Goal: Complete application form: Complete application form

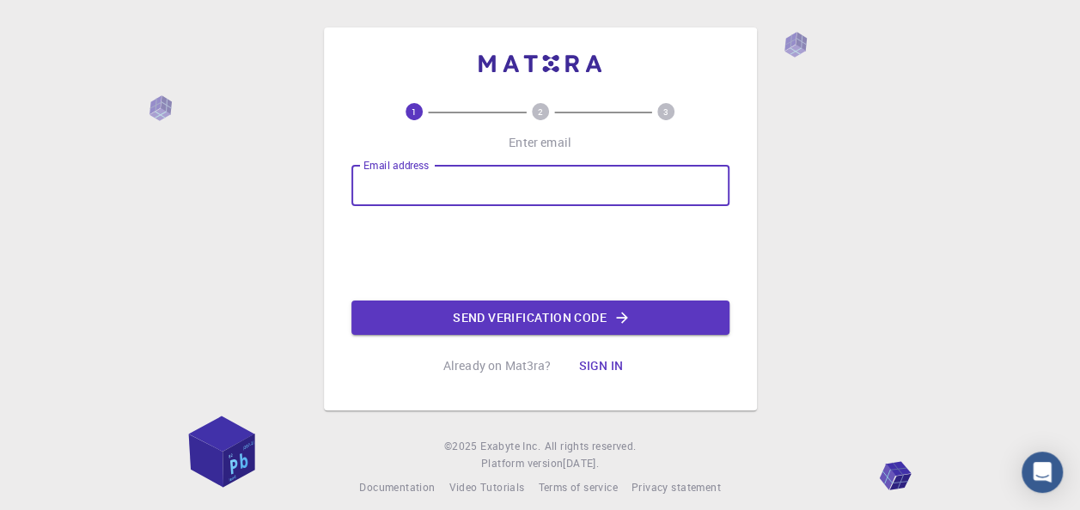
click at [420, 188] on input "Email address" at bounding box center [540, 185] width 378 height 41
type input "[EMAIL_ADDRESS][DOMAIN_NAME]"
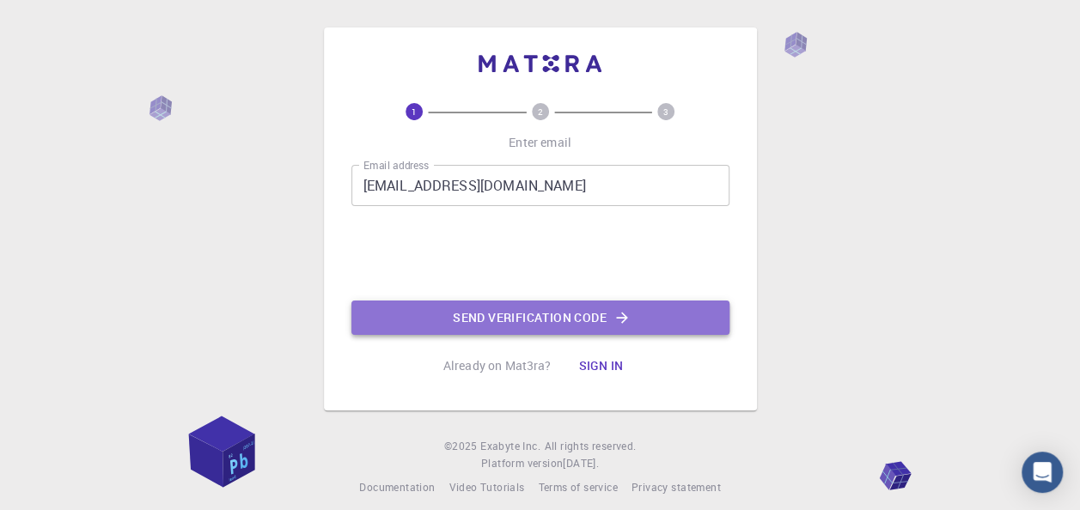
click at [517, 321] on button "Send verification code" at bounding box center [540, 318] width 378 height 34
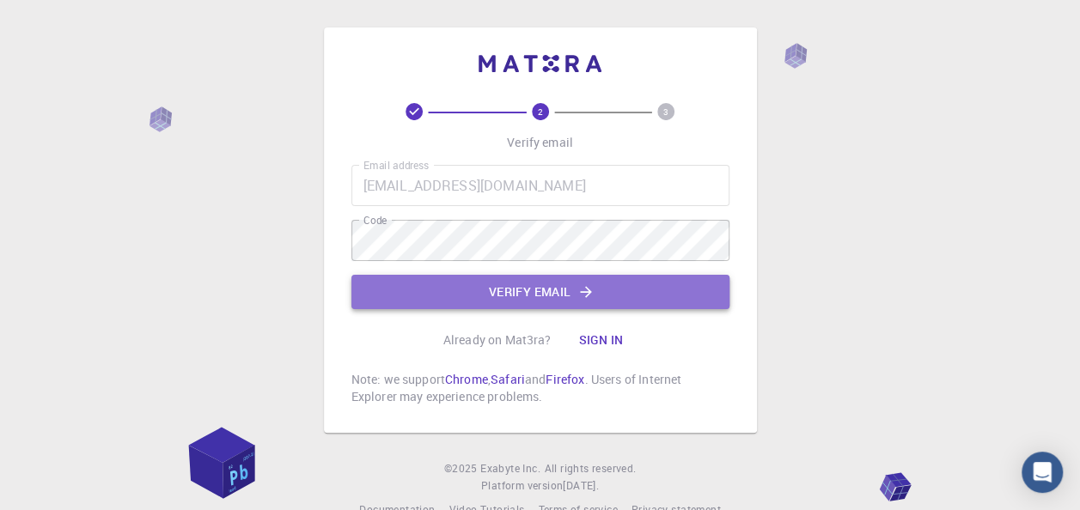
click at [509, 292] on button "Verify email" at bounding box center [540, 292] width 378 height 34
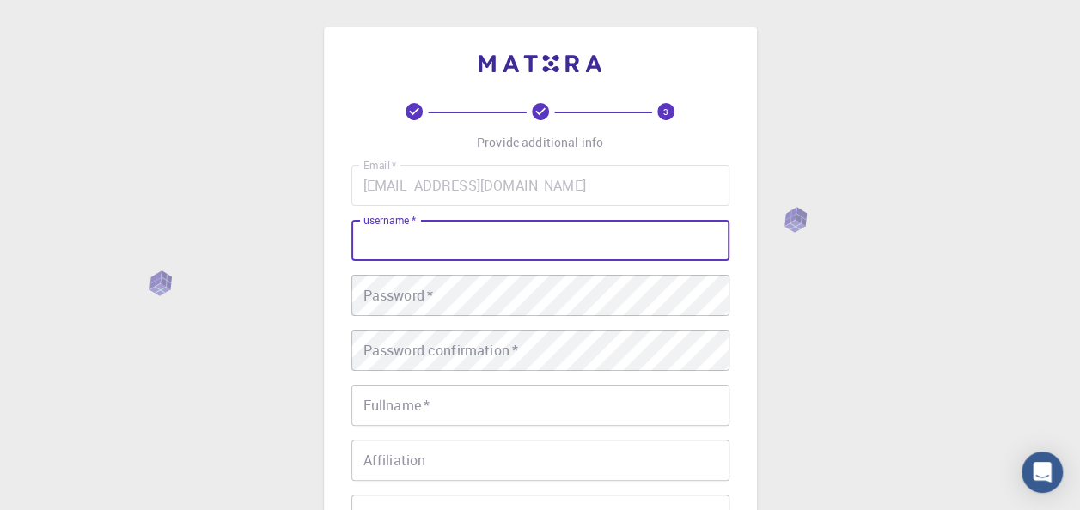
click at [429, 243] on input "username   *" at bounding box center [540, 240] width 378 height 41
type input "diegot79"
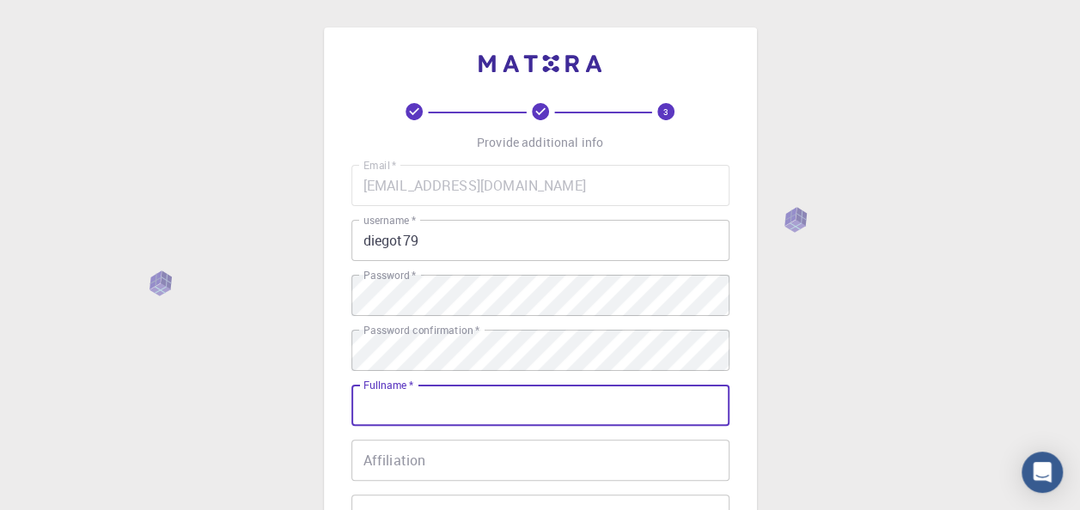
click at [435, 411] on input "Fullname   *" at bounding box center [540, 405] width 378 height 41
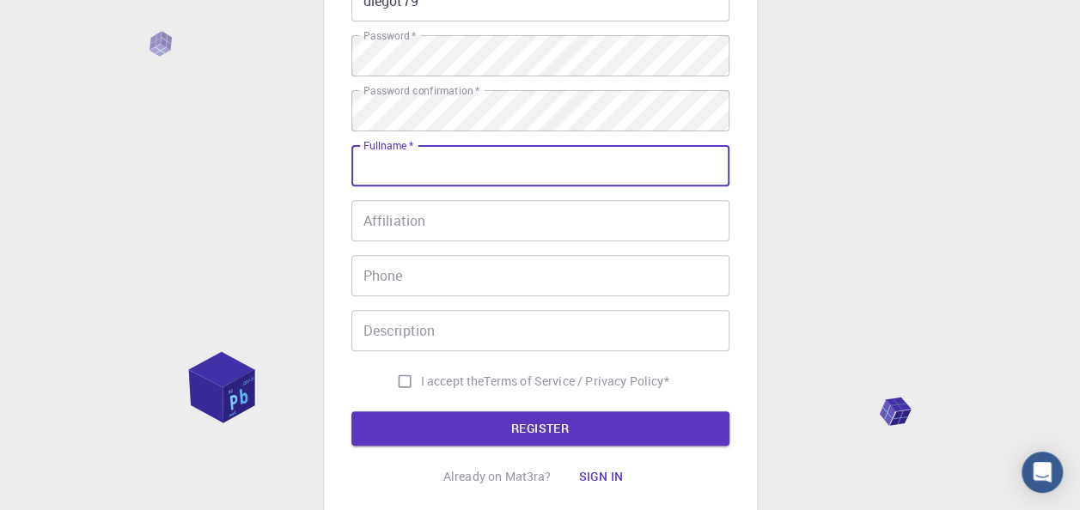
scroll to position [240, 0]
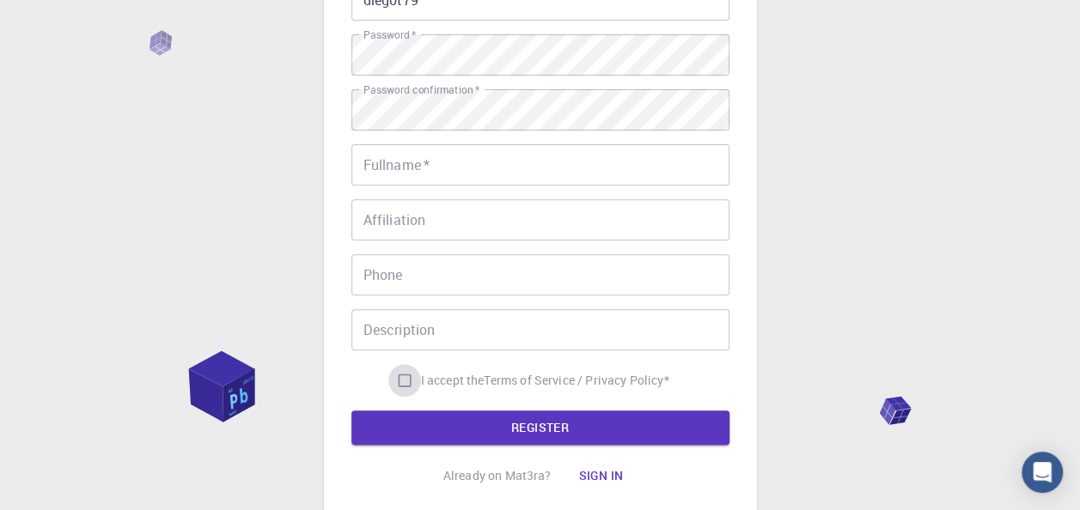
click at [396, 380] on input "I accept the Terms of Service / Privacy Policy *" at bounding box center [404, 380] width 33 height 33
checkbox input "true"
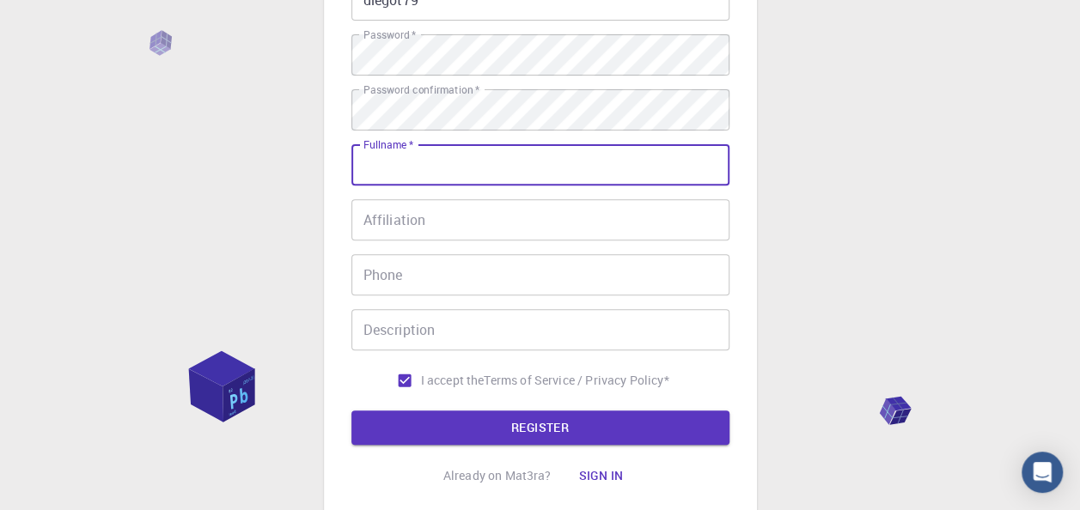
click at [473, 165] on input "Fullname   *" at bounding box center [540, 164] width 378 height 41
type input "[PERSON_NAME]"
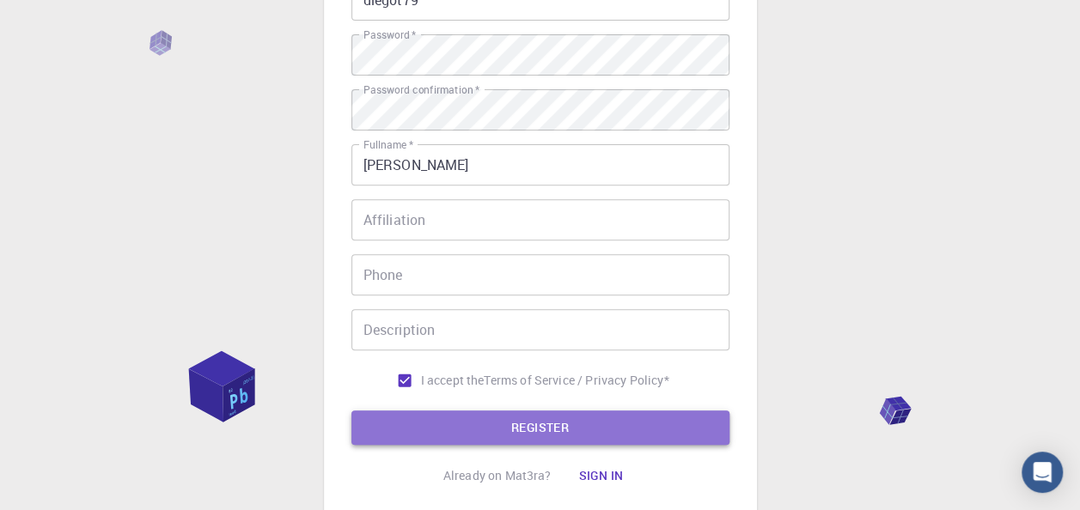
click at [468, 428] on button "REGISTER" at bounding box center [540, 428] width 378 height 34
click at [480, 426] on button "REGISTER" at bounding box center [540, 428] width 378 height 34
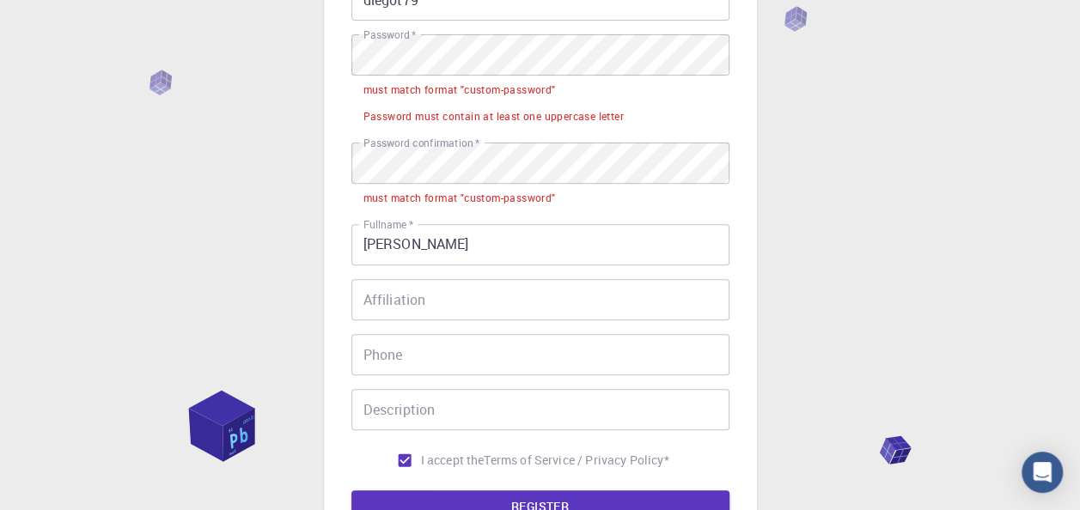
click at [569, 110] on div "Password must contain at least one uppercase letter" at bounding box center [493, 116] width 260 height 17
click at [636, 220] on div "Email   * [EMAIL_ADDRESS][DOMAIN_NAME] Email   * username   * diegot79 username…" at bounding box center [540, 200] width 378 height 552
drag, startPoint x: 667, startPoint y: 186, endPoint x: 610, endPoint y: 103, distance: 101.3
click at [610, 103] on li "Password must contain at least one uppercase letter" at bounding box center [540, 115] width 378 height 27
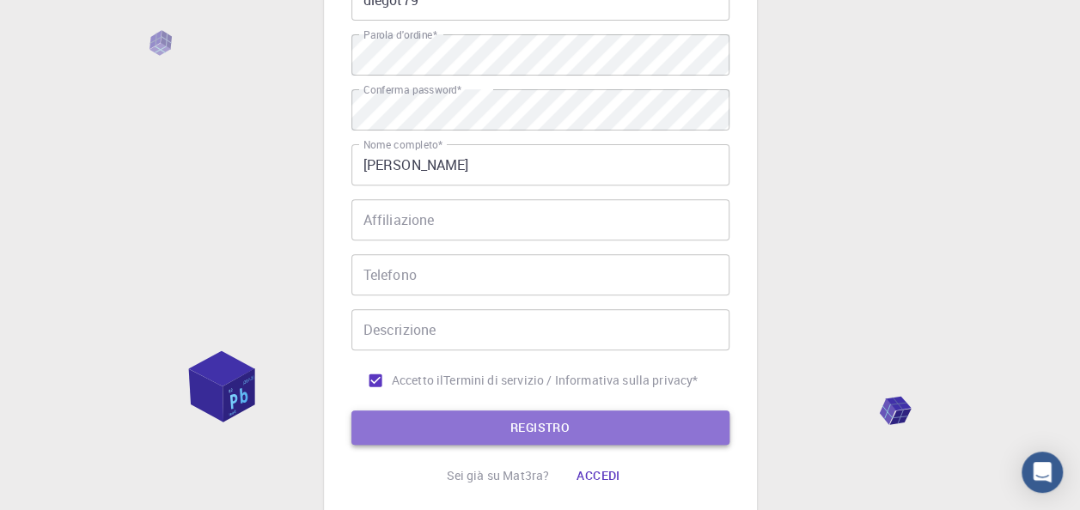
click at [454, 416] on button "REGISTRO" at bounding box center [540, 428] width 378 height 34
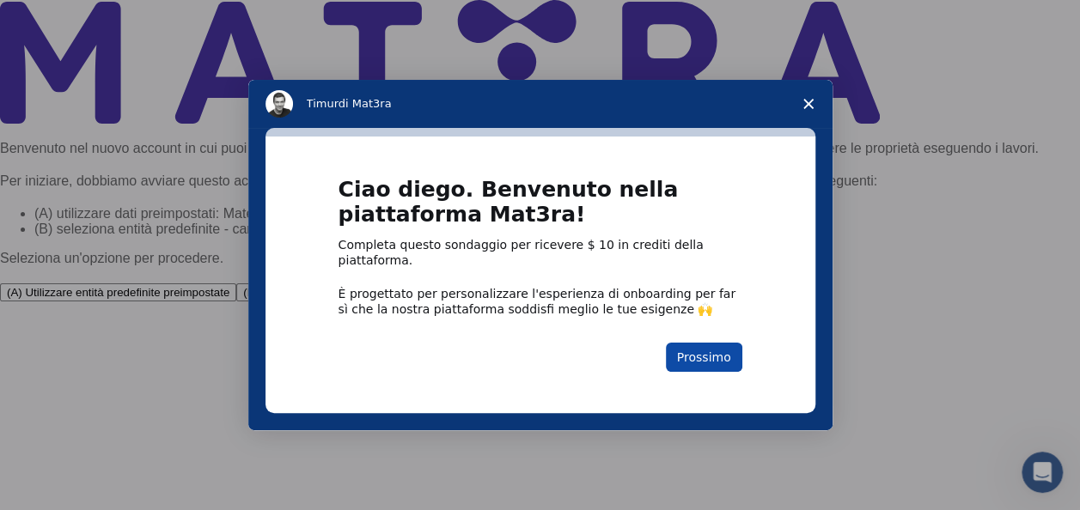
click at [715, 345] on button "Prossimo" at bounding box center [704, 357] width 76 height 29
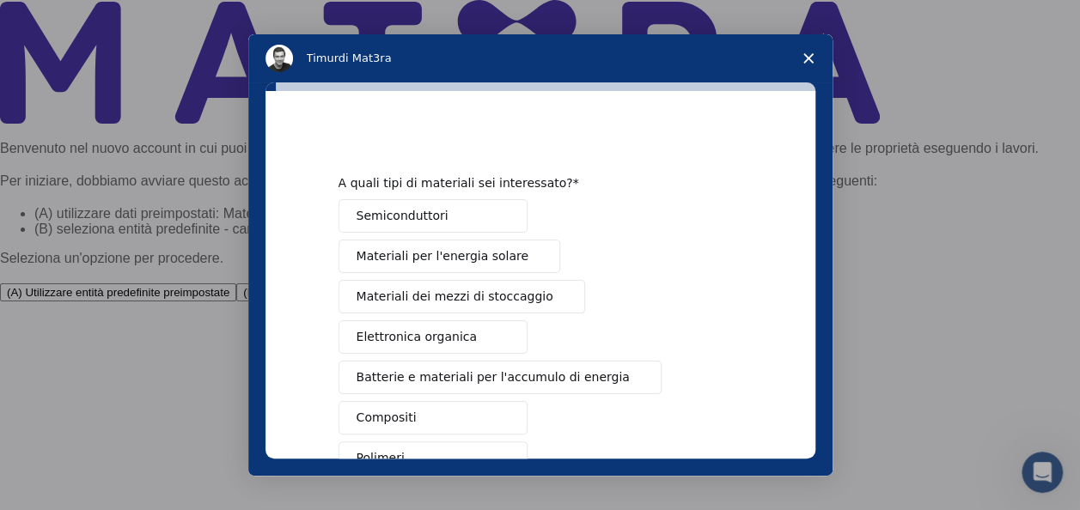
scroll to position [312, 0]
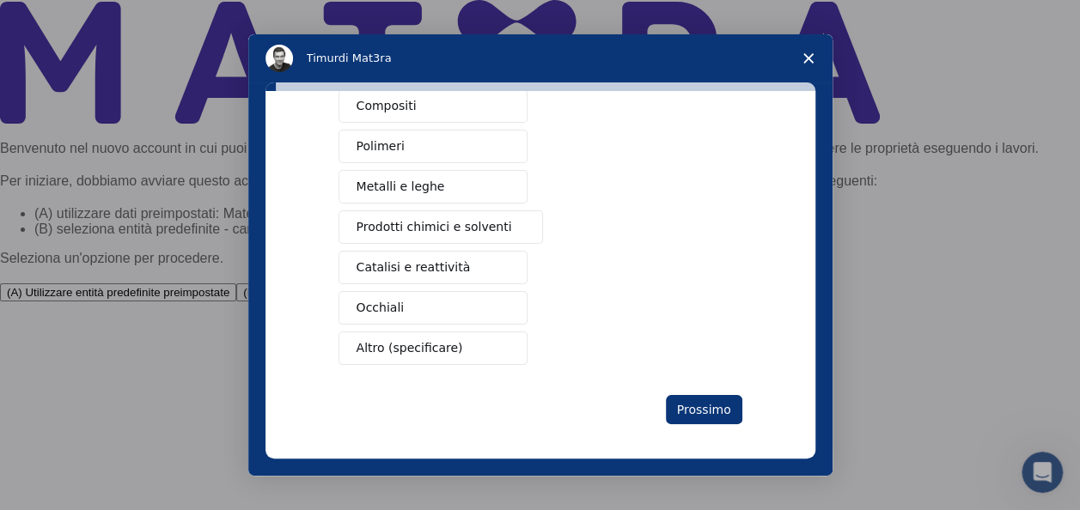
click at [381, 180] on span "Metalli e leghe" at bounding box center [400, 187] width 88 height 18
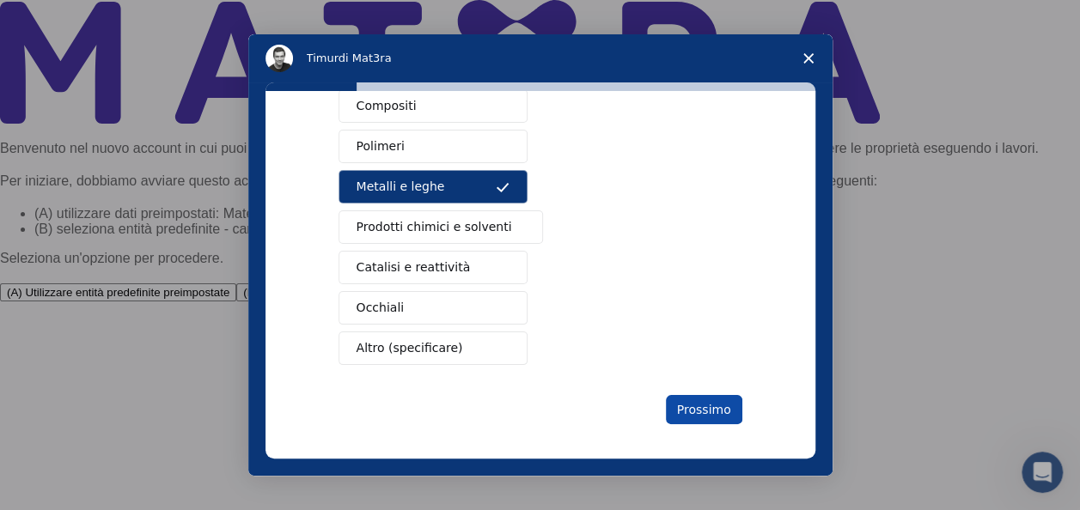
click at [703, 402] on button "Prossimo" at bounding box center [704, 409] width 76 height 29
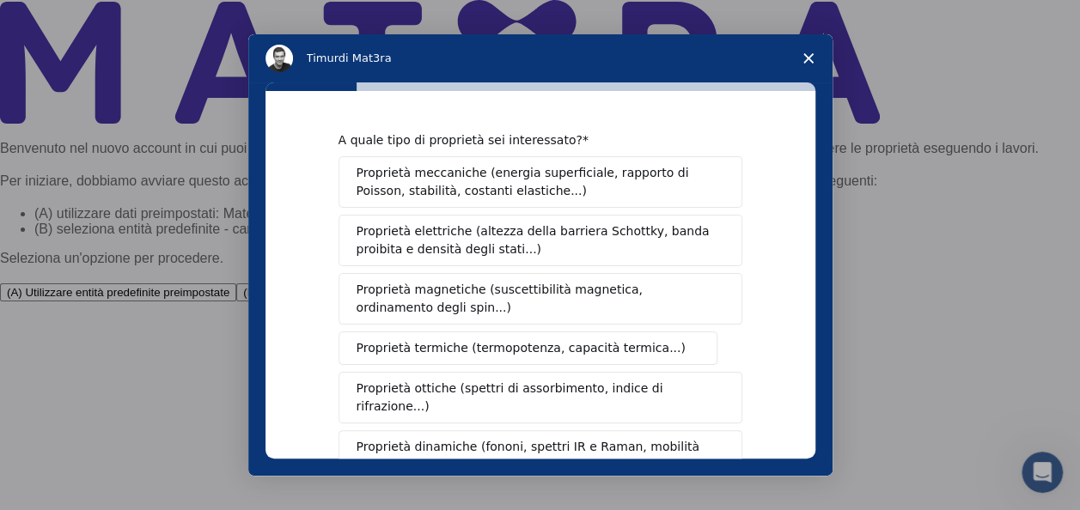
click at [417, 173] on span "Proprietà meccaniche (energia superficiale, rapporto di Poisson, stabilità, cos…" at bounding box center [535, 182] width 359 height 36
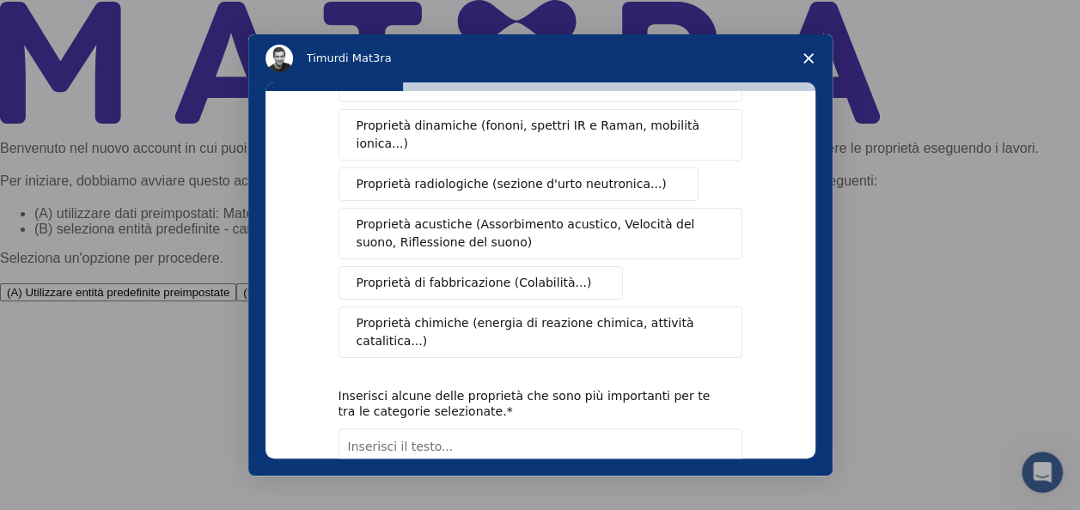
scroll to position [402, 0]
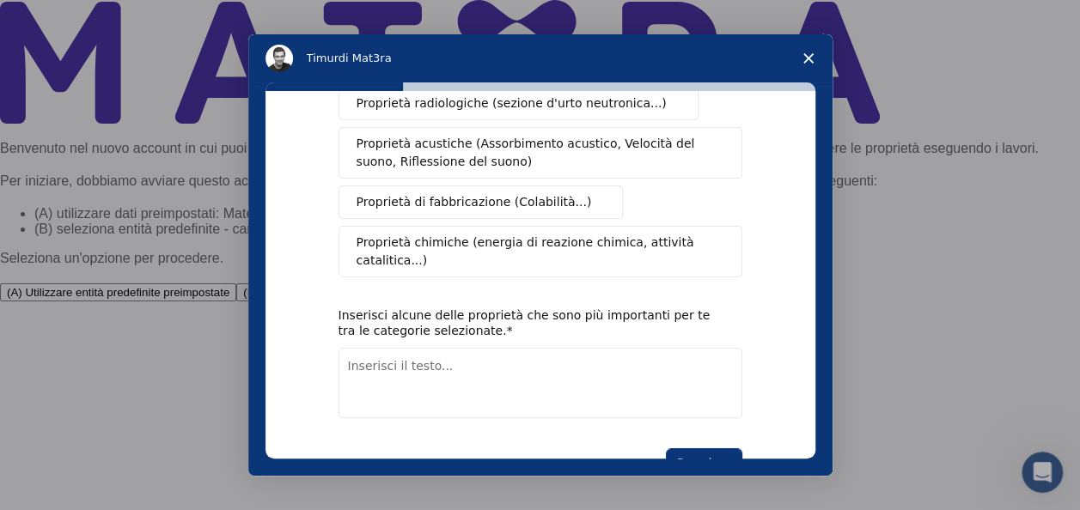
click at [443, 186] on button "Proprietà di fabbricazione (Colabilità...)" at bounding box center [480, 202] width 285 height 33
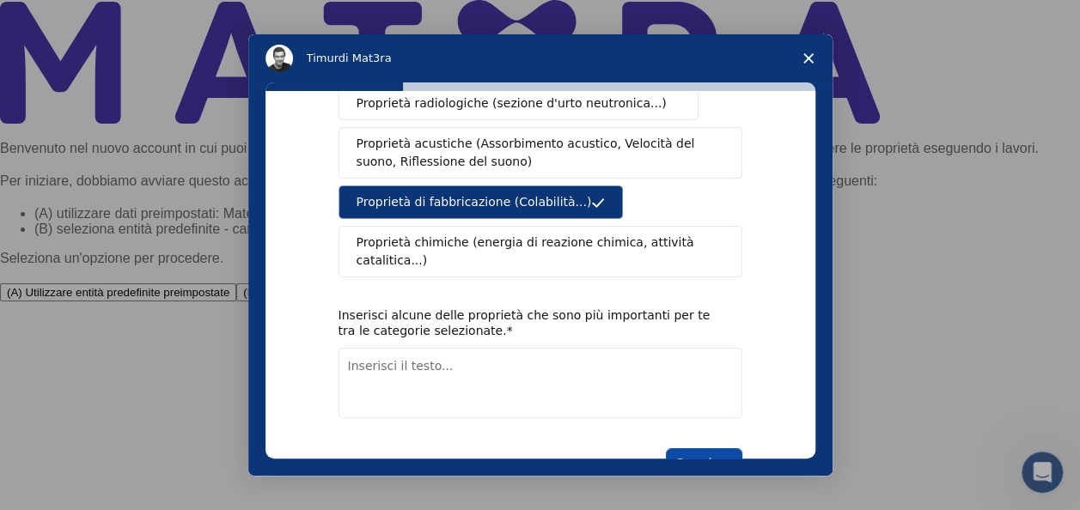
click at [708, 448] on button "Prossimo" at bounding box center [704, 462] width 76 height 29
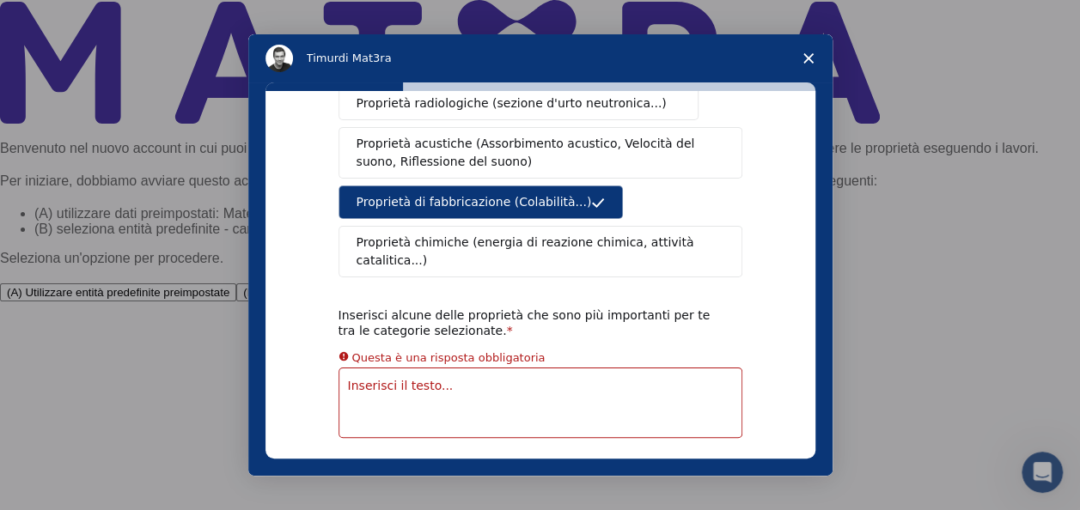
click at [804, 103] on div "A quale tipo di proprietà sei interessato? Proprietà meccaniche (energia superf…" at bounding box center [540, 275] width 550 height 368
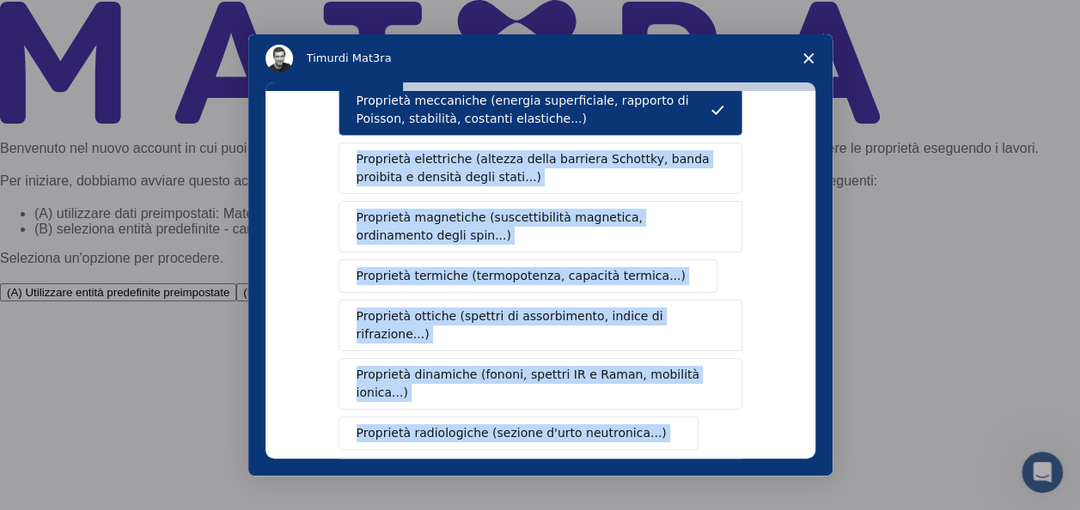
scroll to position [41, 0]
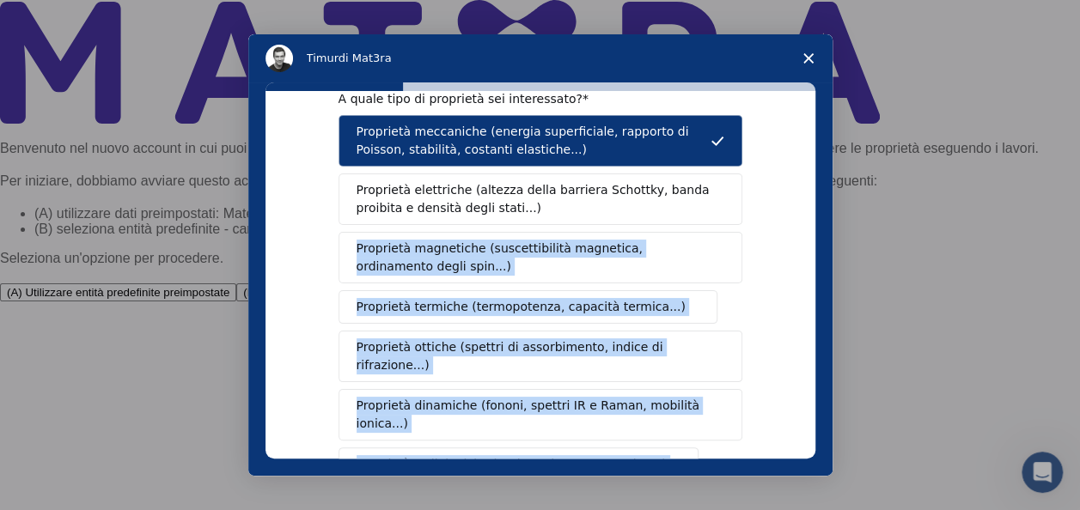
drag, startPoint x: 804, startPoint y: 103, endPoint x: 605, endPoint y: 223, distance: 232.7
click at [605, 223] on div "A quale tipo di proprietà sei interessato? Proprietà meccaniche (energia superf…" at bounding box center [540, 275] width 550 height 368
drag, startPoint x: 605, startPoint y: 223, endPoint x: 742, endPoint y: 224, distance: 137.4
click at [742, 224] on div "A quale tipo di proprietà sei interessato? Proprietà meccaniche (energia superf…" at bounding box center [540, 275] width 550 height 368
click at [486, 136] on span "Proprietà meccaniche (energia superficiale, rapporto di Poisson, stabilità, cos…" at bounding box center [533, 141] width 354 height 36
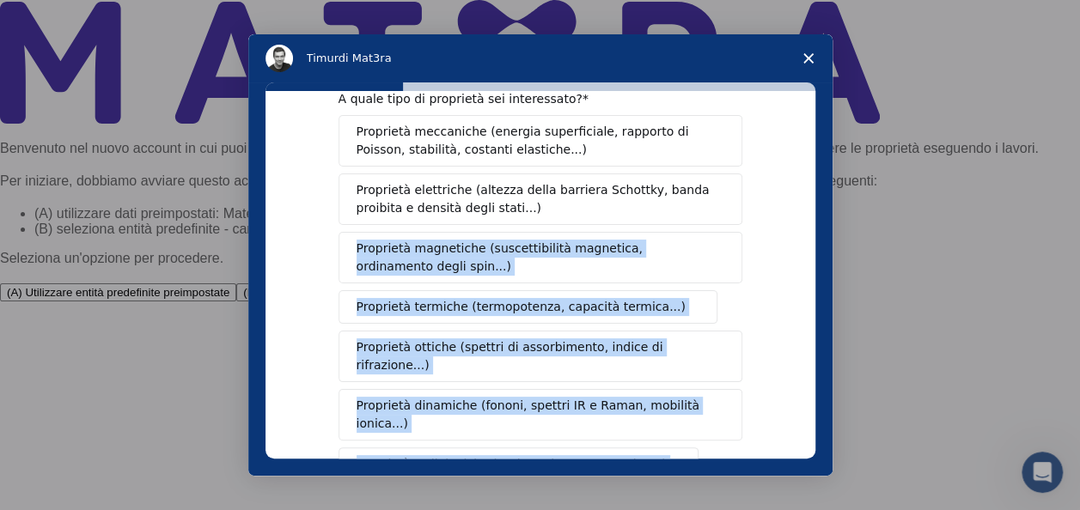
scroll to position [363, 0]
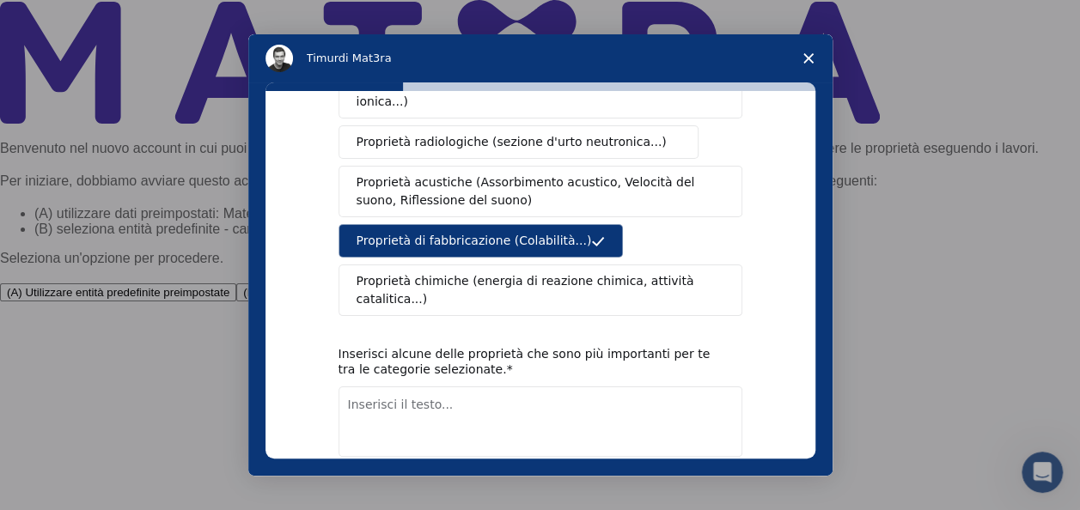
click at [511, 388] on textarea "Inserisci il testo..." at bounding box center [540, 422] width 404 height 70
type textarea "meccanica"
click at [699, 487] on button "Prossimo" at bounding box center [704, 501] width 76 height 29
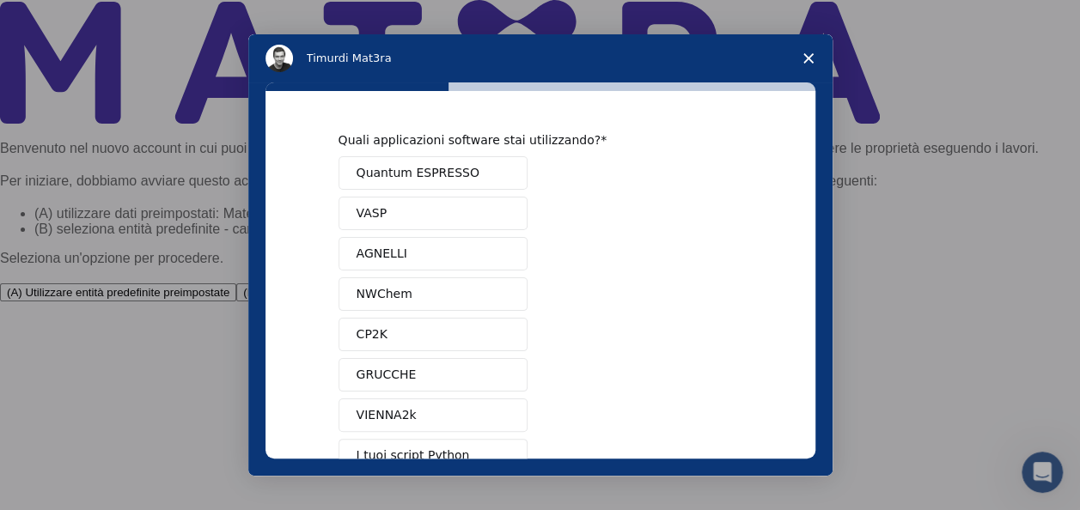
scroll to position [189, 0]
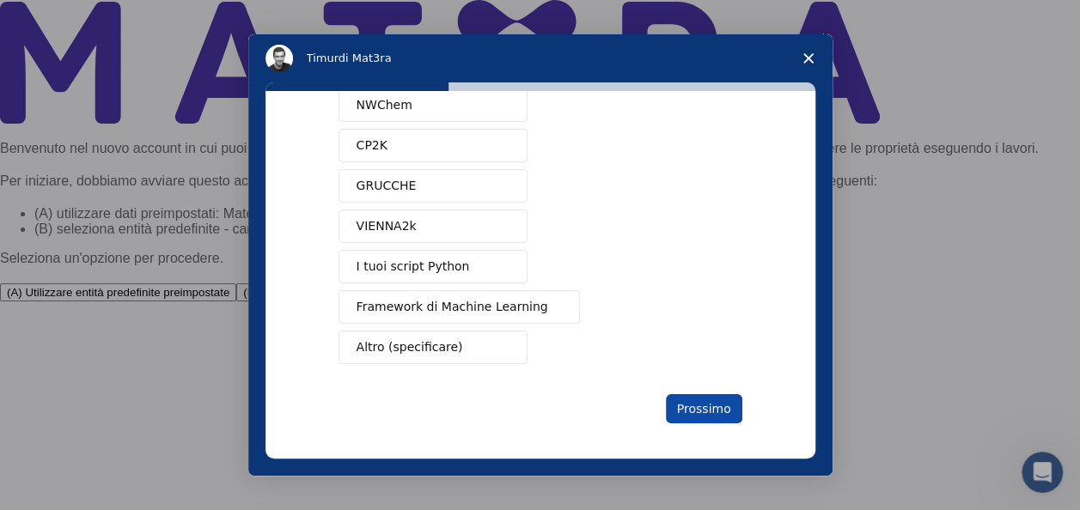
click at [702, 400] on button "Prossimo" at bounding box center [704, 408] width 76 height 29
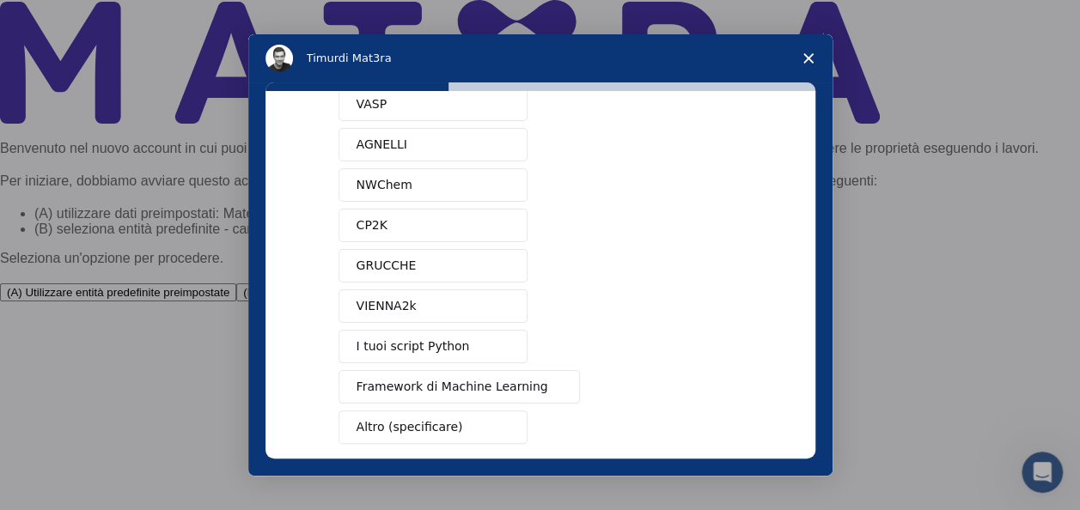
scroll to position [88, 0]
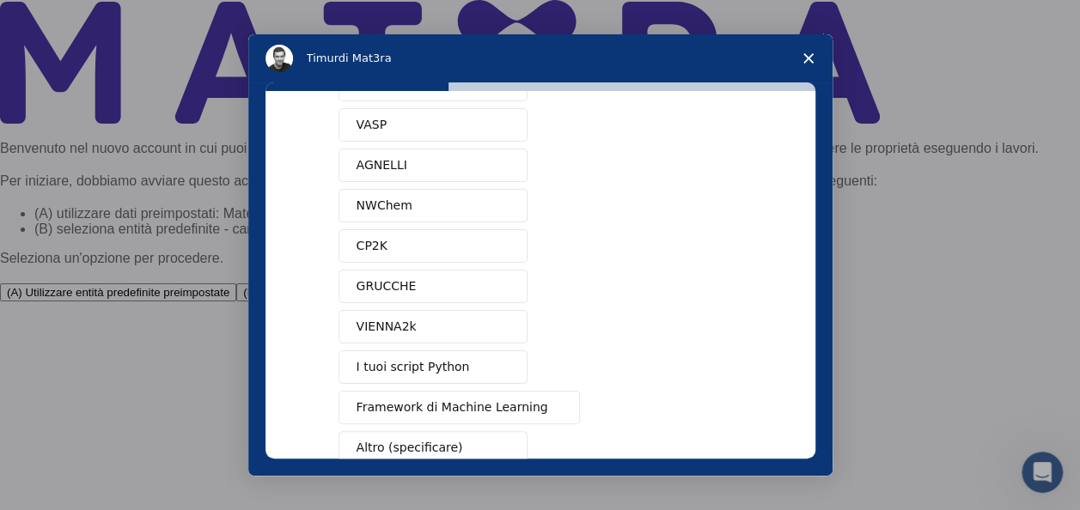
click at [384, 160] on span "AGNELLI" at bounding box center [381, 165] width 51 height 18
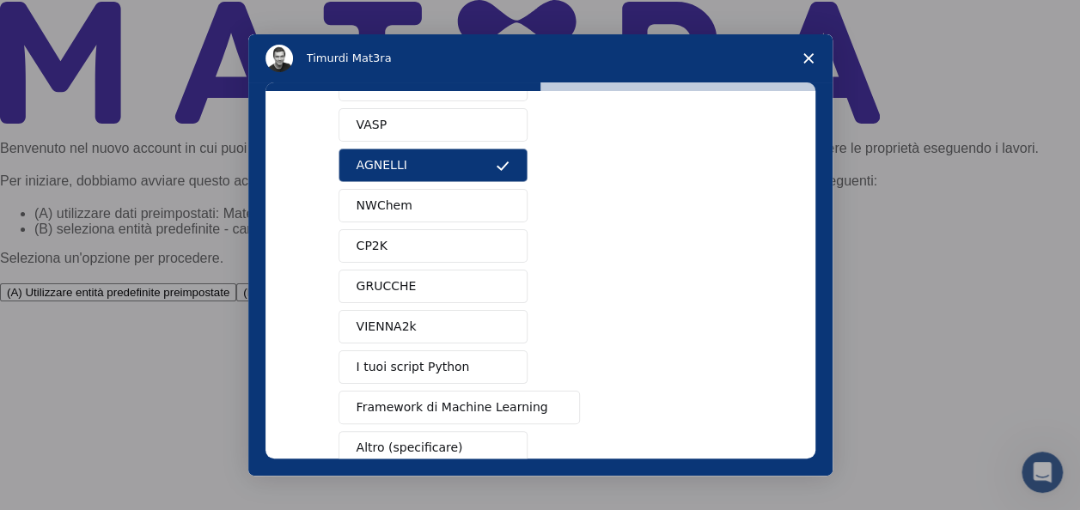
scroll to position [189, 0]
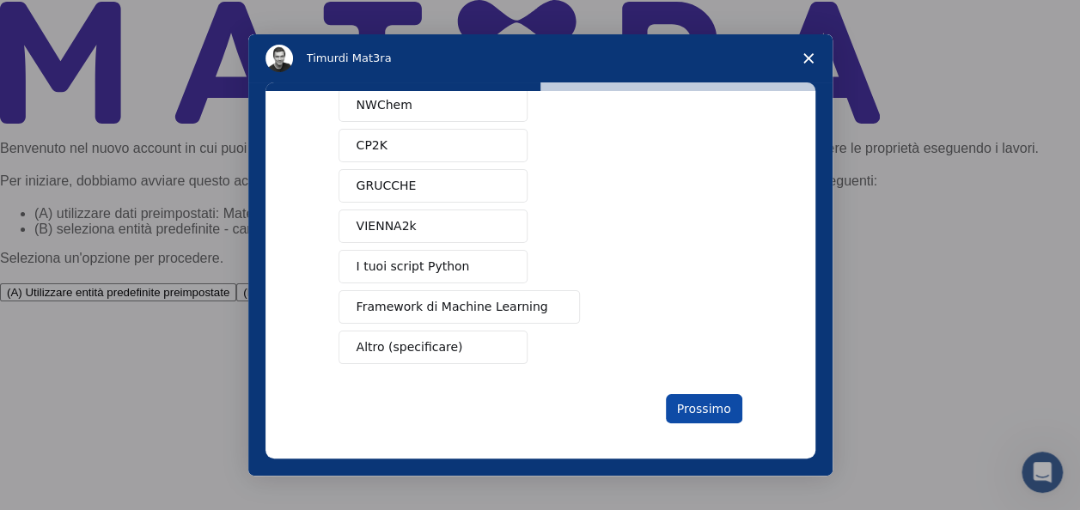
click at [704, 394] on button "Prossimo" at bounding box center [704, 408] width 76 height 29
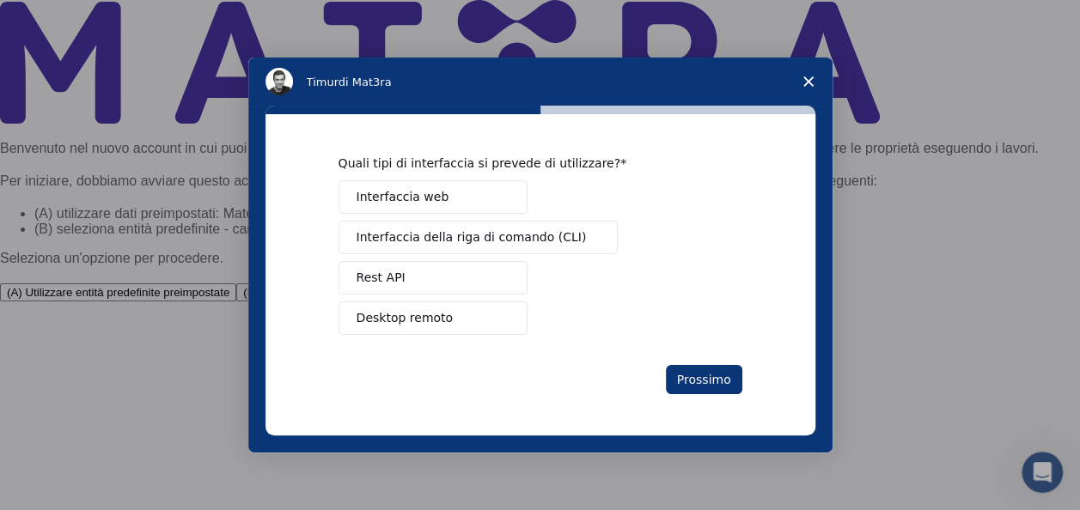
click at [380, 311] on span "Desktop remoto" at bounding box center [404, 318] width 97 height 18
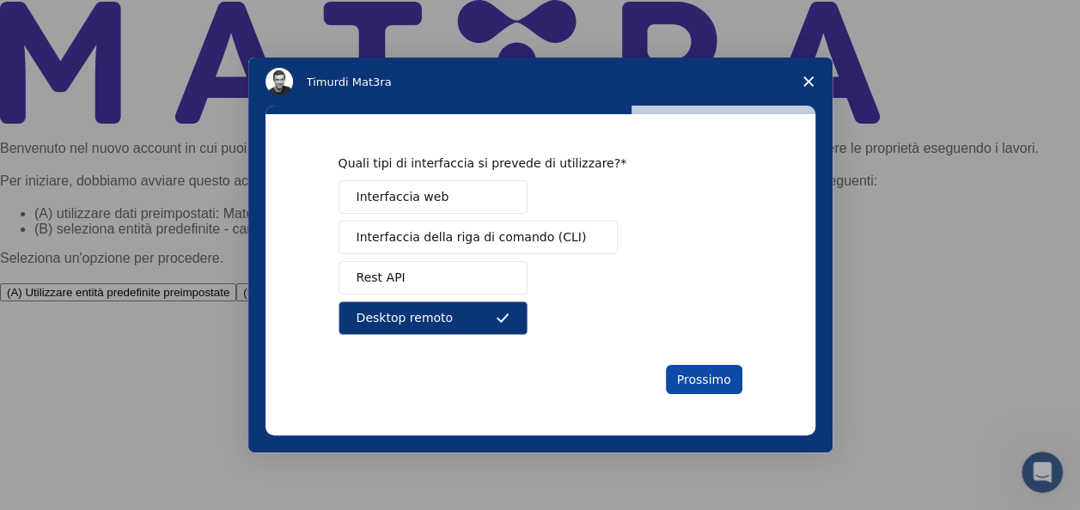
click at [691, 381] on button "Prossimo" at bounding box center [704, 379] width 76 height 29
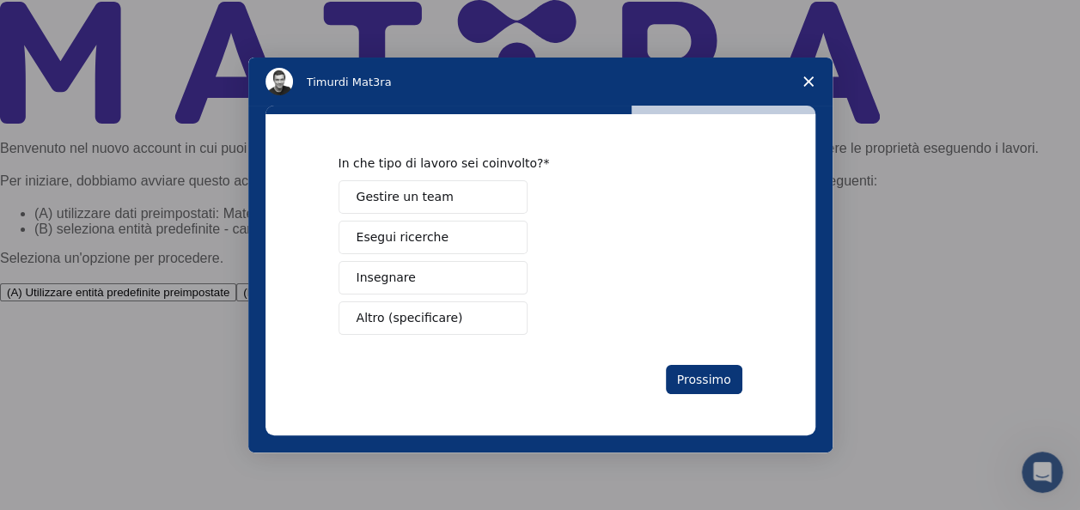
click at [416, 317] on span "Altro (specificare)" at bounding box center [409, 318] width 107 height 18
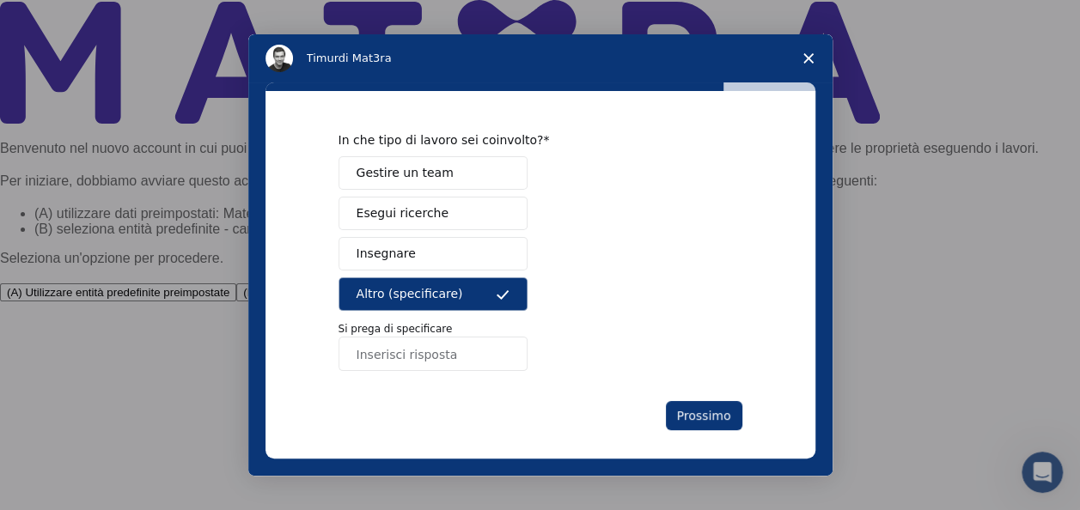
click at [376, 360] on input "Inserisci risposta" at bounding box center [432, 354] width 189 height 34
type input "hobbista"
click at [687, 405] on button "Prossimo" at bounding box center [704, 415] width 76 height 29
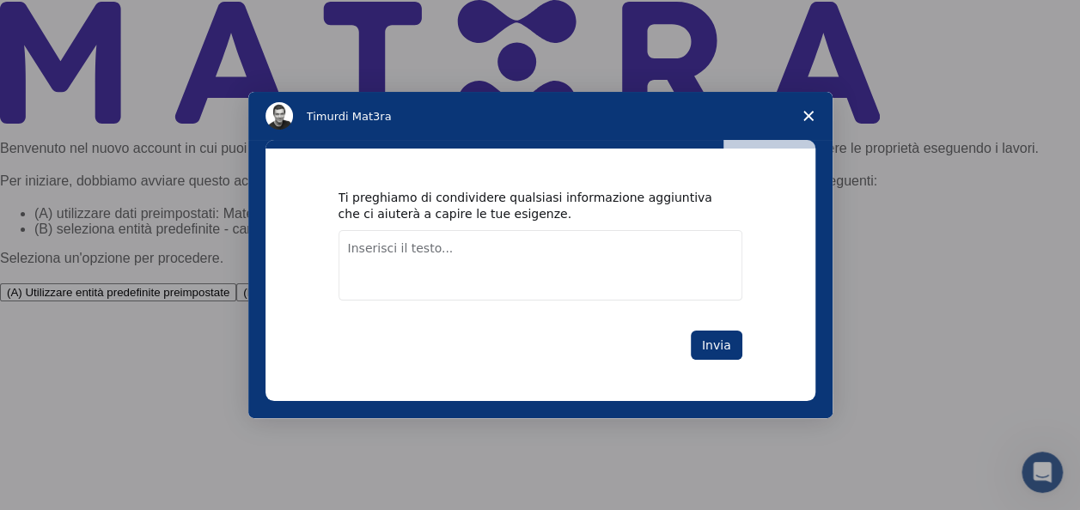
click at [510, 268] on textarea "Inserisci il testo..." at bounding box center [540, 265] width 404 height 70
type textarea "incisioni laser"
click at [716, 341] on button "Invia" at bounding box center [717, 345] width 52 height 29
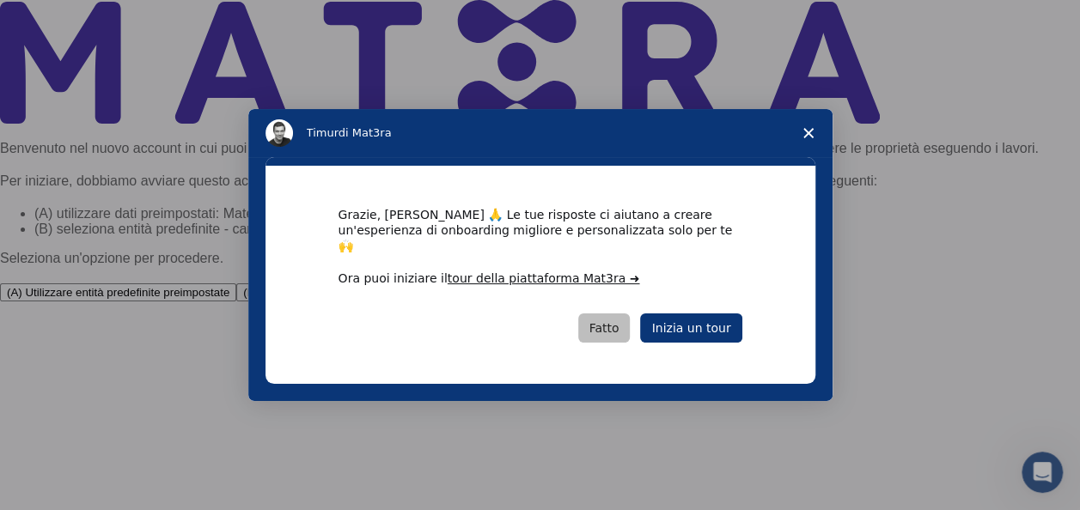
click at [611, 323] on button "Fatto" at bounding box center [604, 328] width 52 height 29
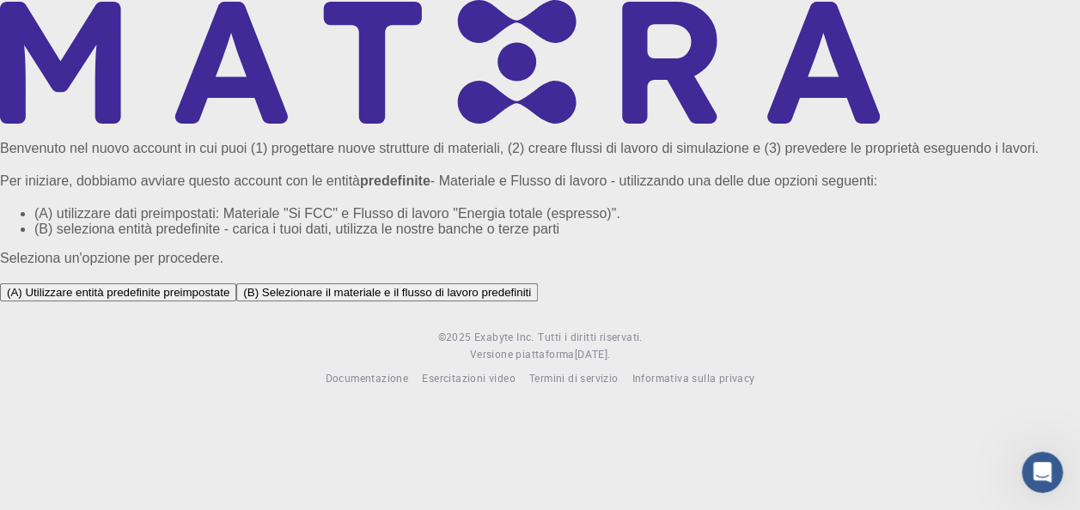
scroll to position [103, 0]
